Goal: Task Accomplishment & Management: Use online tool/utility

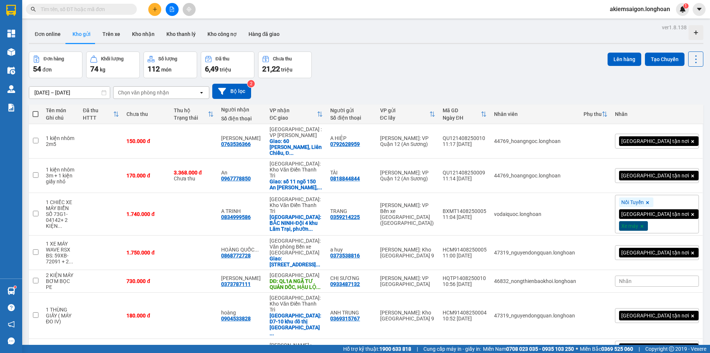
click at [362, 61] on div "Đơn hàng 54 đơn Khối lượng 74 kg Số lượng 112 món Đã thu 6,49 triệu Chưa thu 21…" at bounding box center [366, 64] width 675 height 27
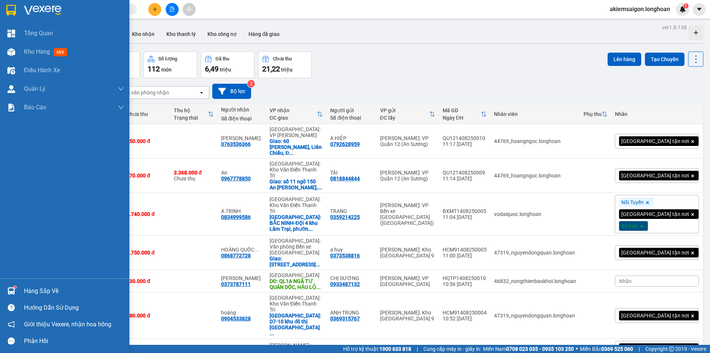
drag, startPoint x: 13, startPoint y: 8, endPoint x: 44, endPoint y: 33, distance: 40.0
click at [14, 8] on img at bounding box center [11, 10] width 10 height 11
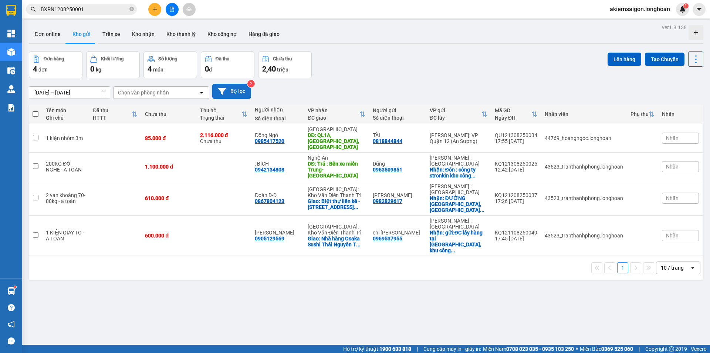
drag, startPoint x: 0, startPoint y: 0, endPoint x: 243, endPoint y: 94, distance: 260.5
click at [243, 94] on button "Bộ lọc" at bounding box center [231, 91] width 39 height 15
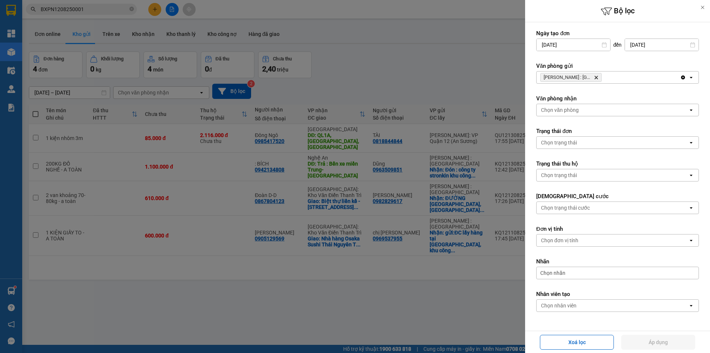
click at [595, 76] on icon "Delete" at bounding box center [596, 77] width 4 height 4
click at [595, 76] on div "Chọn văn phòng" at bounding box center [613, 77] width 152 height 12
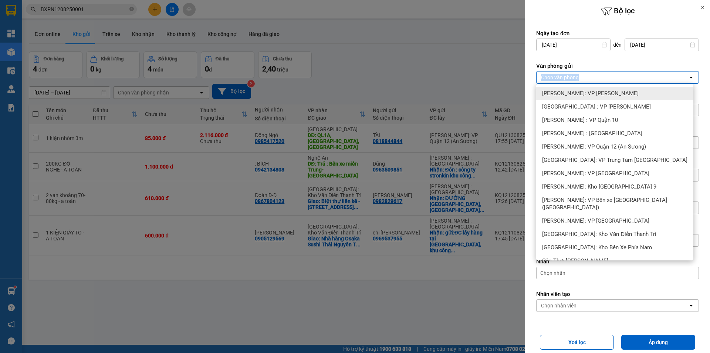
click at [595, 76] on div "Chọn văn phòng" at bounding box center [613, 77] width 152 height 12
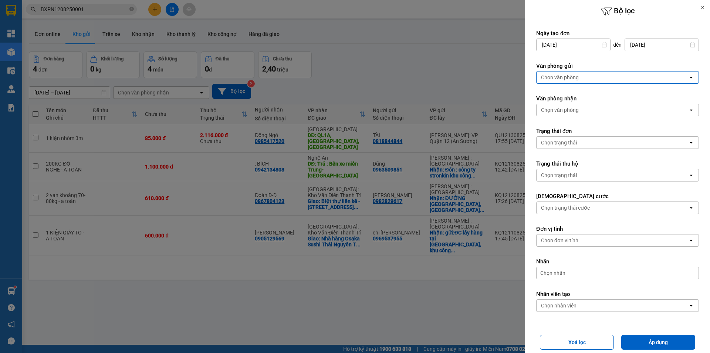
click at [597, 74] on div "Chọn văn phòng" at bounding box center [613, 77] width 152 height 12
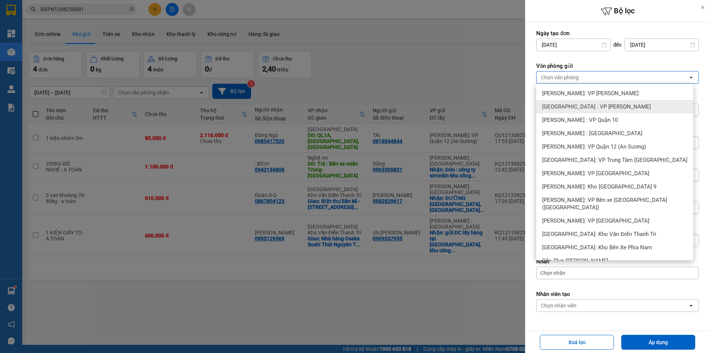
click at [606, 96] on span "[PERSON_NAME]: VP [PERSON_NAME]" at bounding box center [590, 93] width 97 height 7
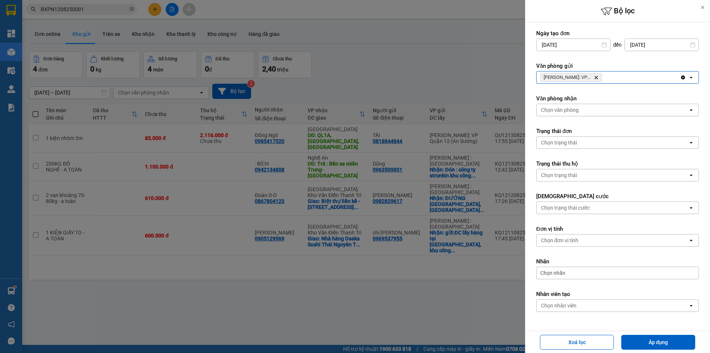
click at [663, 341] on button "Áp dụng" at bounding box center [659, 341] width 74 height 15
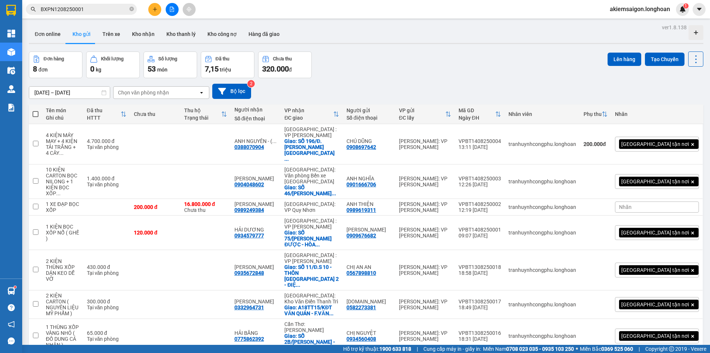
click at [235, 91] on button "Bộ lọc" at bounding box center [231, 91] width 39 height 15
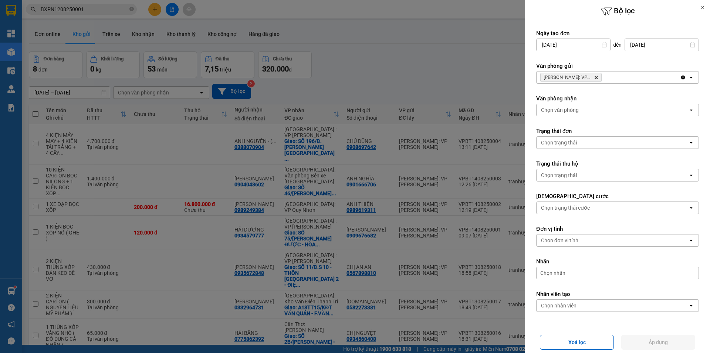
click at [597, 78] on icon "Hồ Chí Minh: VP Bình Thạnh, close by backspace" at bounding box center [596, 77] width 3 height 3
click at [596, 77] on div "Chọn văn phòng" at bounding box center [613, 77] width 152 height 12
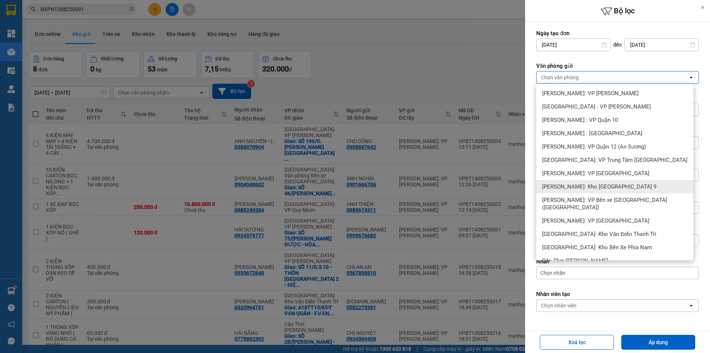
click at [610, 185] on span "[PERSON_NAME]: Kho [GEOGRAPHIC_DATA] 9" at bounding box center [599, 186] width 114 height 7
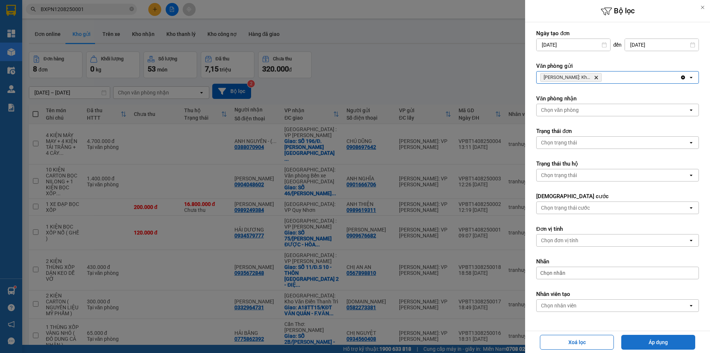
drag, startPoint x: 664, startPoint y: 345, endPoint x: 660, endPoint y: 340, distance: 6.3
click at [664, 346] on button "Áp dụng" at bounding box center [659, 341] width 74 height 15
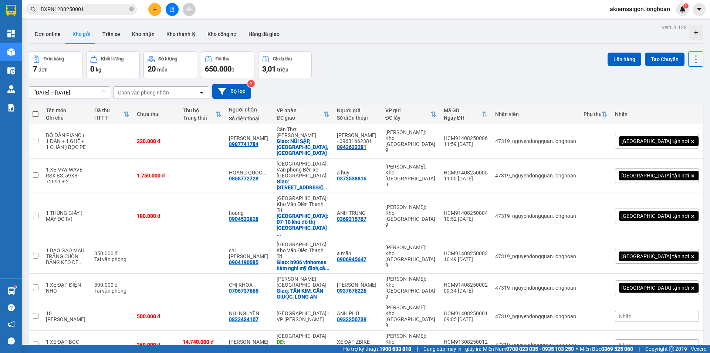
click at [400, 87] on div "16/07/2025 – 14/08/2025 Press the down arrow key to interact with the calendar …" at bounding box center [366, 91] width 675 height 15
click at [233, 89] on button "Bộ lọc" at bounding box center [231, 91] width 39 height 15
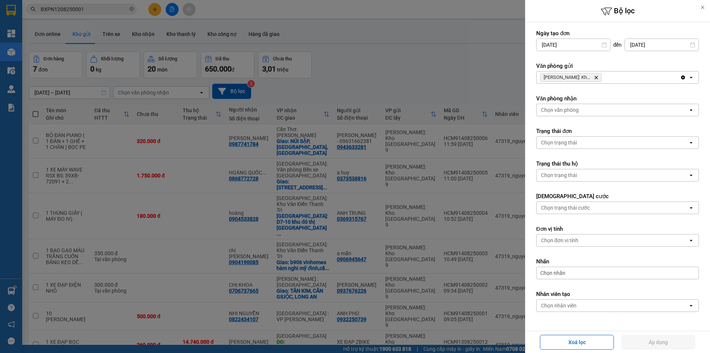
click at [598, 78] on icon "Delete" at bounding box center [596, 77] width 4 height 4
click at [598, 78] on div "Hồ Chí Minh: Kho Thủ Đức & Quận 9 Delete" at bounding box center [609, 77] width 144 height 12
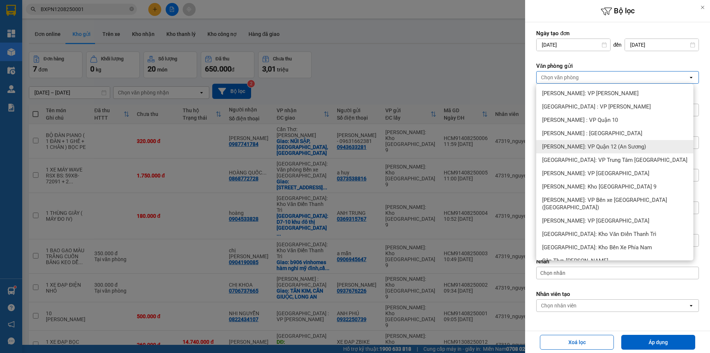
click at [606, 149] on span "[PERSON_NAME]: VP Quận 12 (An Sương)" at bounding box center [594, 146] width 104 height 7
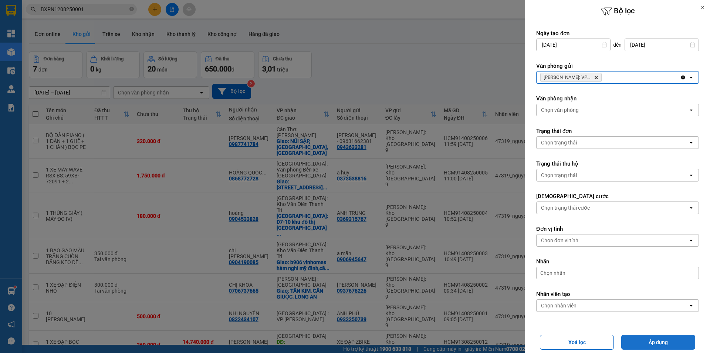
drag, startPoint x: 643, startPoint y: 344, endPoint x: 630, endPoint y: 340, distance: 14.5
click at [643, 344] on button "Áp dụng" at bounding box center [659, 341] width 74 height 15
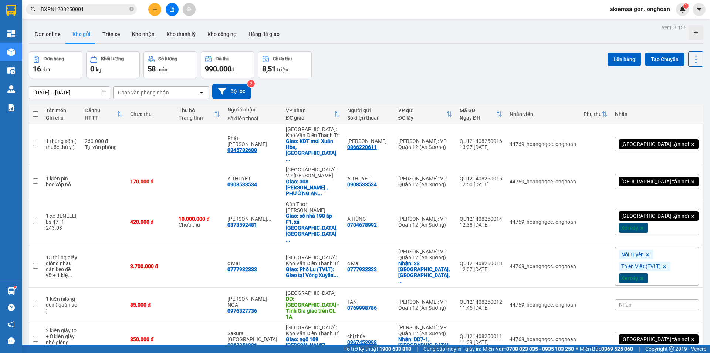
click at [376, 86] on div "16/07/2025 – 14/08/2025 Press the down arrow key to interact with the calendar …" at bounding box center [366, 91] width 675 height 15
click at [237, 92] on button "Bộ lọc" at bounding box center [231, 91] width 39 height 15
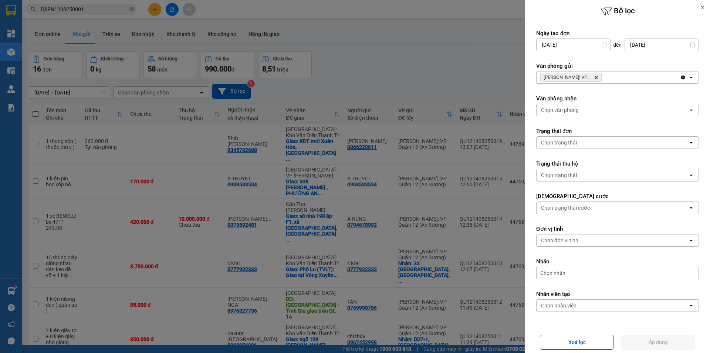
click at [596, 76] on icon "Delete" at bounding box center [596, 77] width 4 height 4
click at [596, 76] on div "Hồ Chí Minh: VP Quận 12 (An Sương) Delete" at bounding box center [609, 77] width 144 height 12
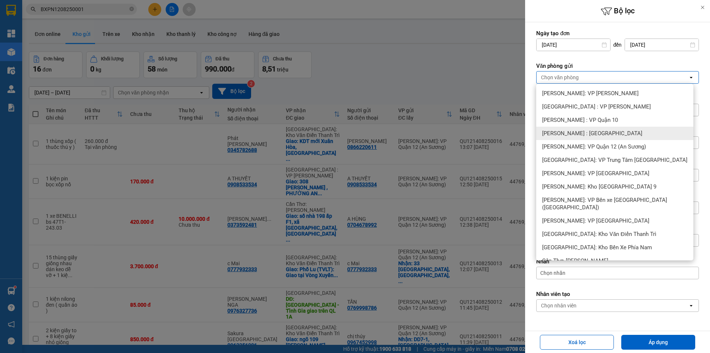
click at [606, 135] on span "[PERSON_NAME] : [GEOGRAPHIC_DATA]" at bounding box center [592, 132] width 100 height 7
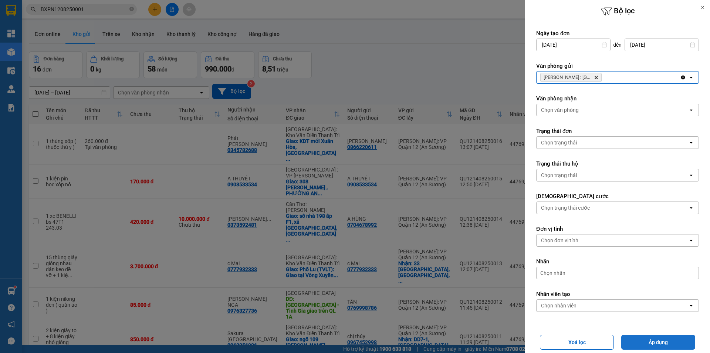
drag, startPoint x: 643, startPoint y: 344, endPoint x: 531, endPoint y: 326, distance: 113.6
click at [638, 341] on button "Áp dụng" at bounding box center [659, 341] width 74 height 15
